Goal: Task Accomplishment & Management: Manage account settings

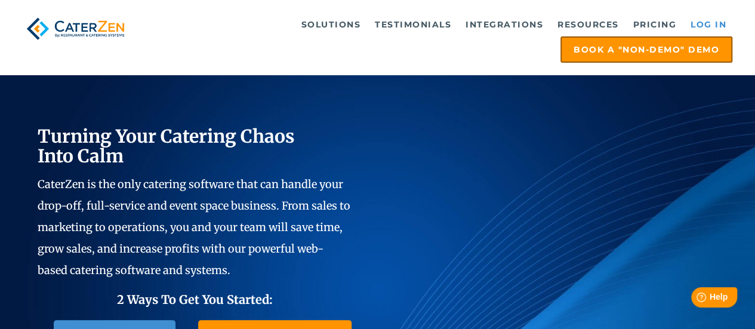
click at [711, 23] on link "Log in" at bounding box center [708, 25] width 48 height 24
click at [700, 19] on link "Log in" at bounding box center [708, 25] width 48 height 24
click at [716, 17] on link "Log in" at bounding box center [708, 25] width 48 height 24
